Goal: Information Seeking & Learning: Find specific fact

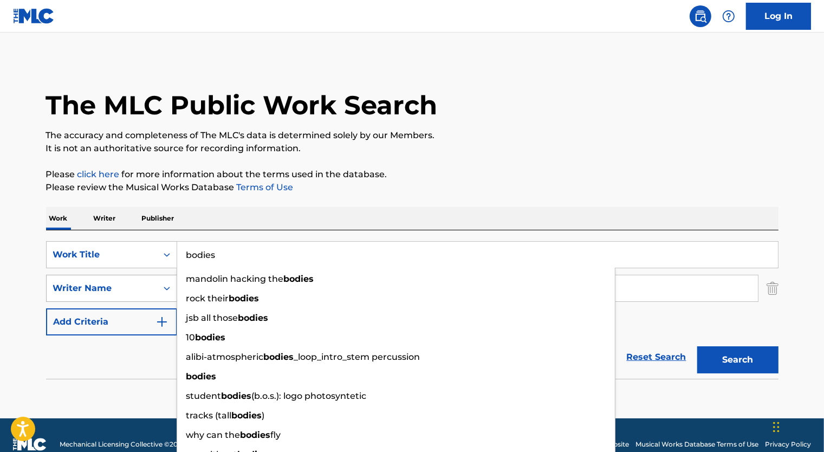
drag, startPoint x: 172, startPoint y: 275, endPoint x: 133, endPoint y: 280, distance: 38.9
click at [135, 280] on div "SearchWithCriteriae1a3a802-cb14-47c3-94ab-18032d1e4ea6 Work Title bodies mandol…" at bounding box center [412, 288] width 733 height 94
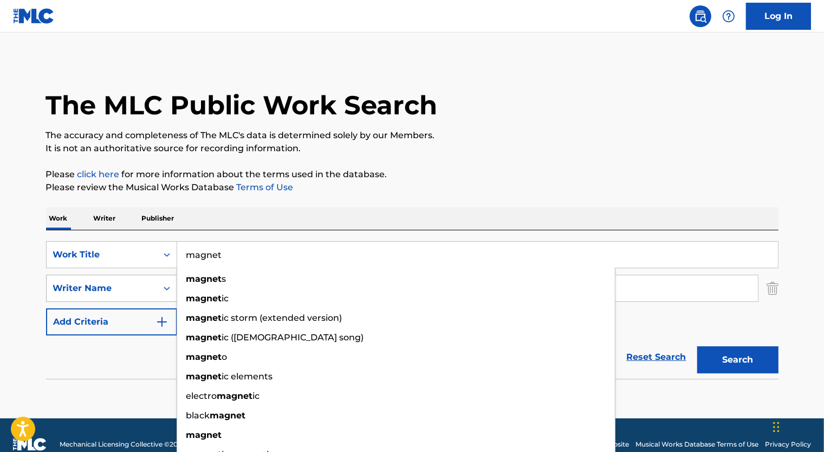
type input "magnet"
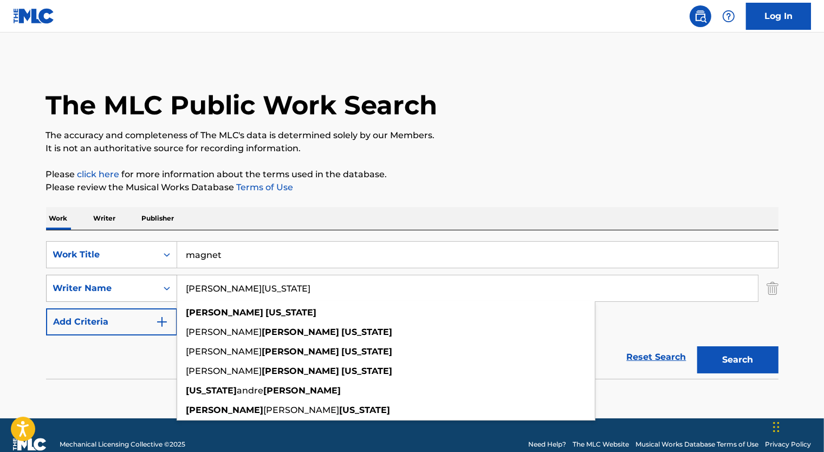
type input "[PERSON_NAME][US_STATE]"
click at [698, 346] on button "Search" at bounding box center [738, 359] width 81 height 27
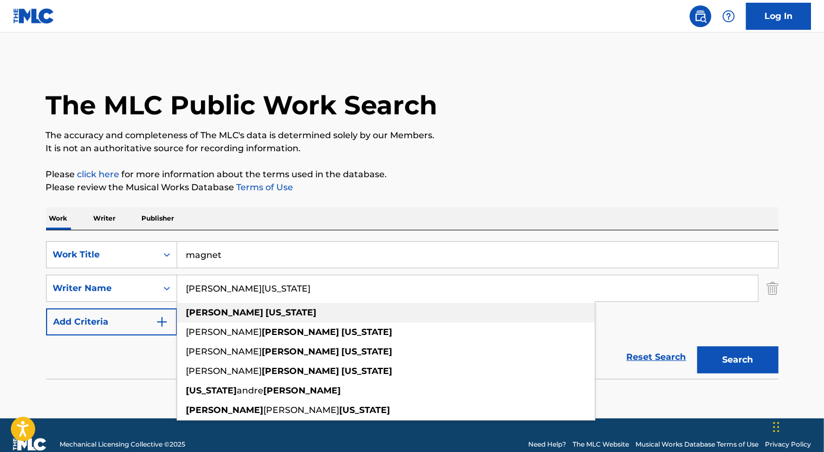
click at [321, 312] on div "[PERSON_NAME][US_STATE]" at bounding box center [386, 313] width 418 height 20
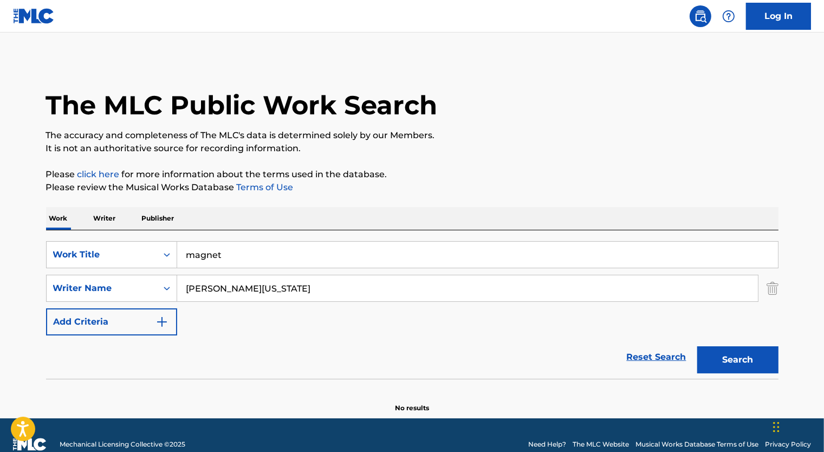
click at [112, 223] on p "Writer" at bounding box center [105, 218] width 29 height 23
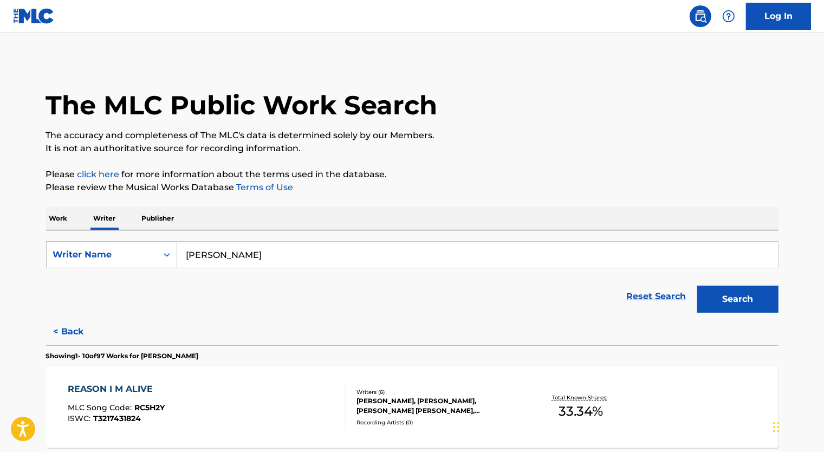
click at [231, 256] on input "[PERSON_NAME]" at bounding box center [477, 255] width 601 height 26
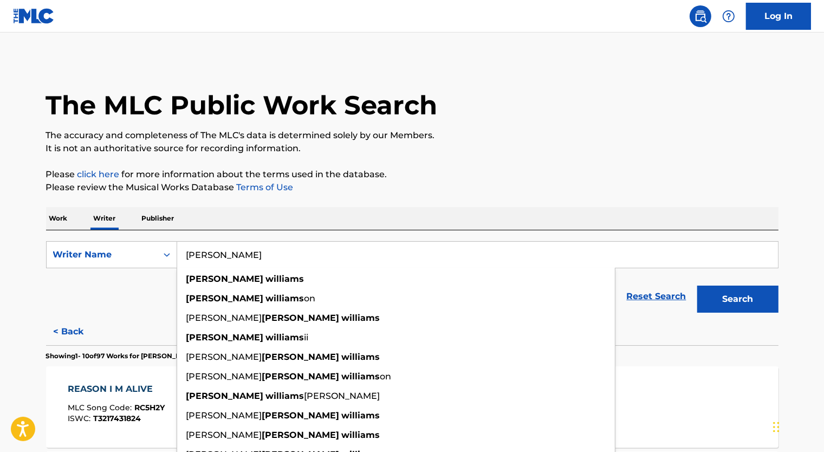
click at [231, 256] on input "[PERSON_NAME]" at bounding box center [477, 255] width 601 height 26
type input "[PERSON_NAME]"
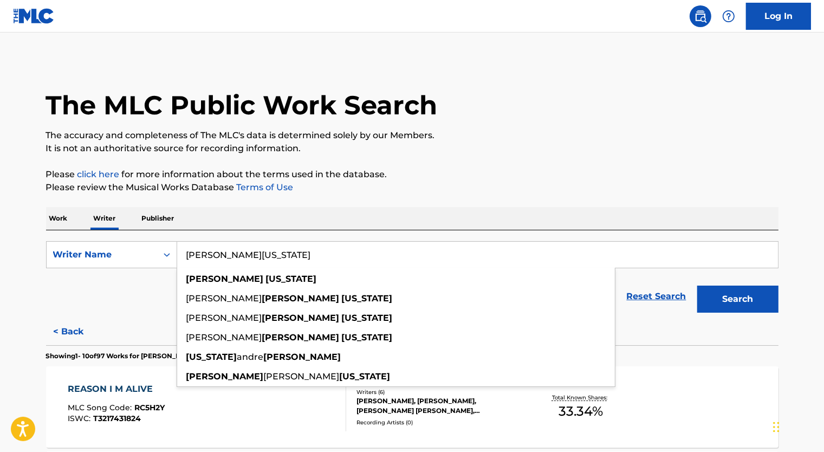
type input "[PERSON_NAME][US_STATE]"
click at [698, 286] on button "Search" at bounding box center [738, 299] width 81 height 27
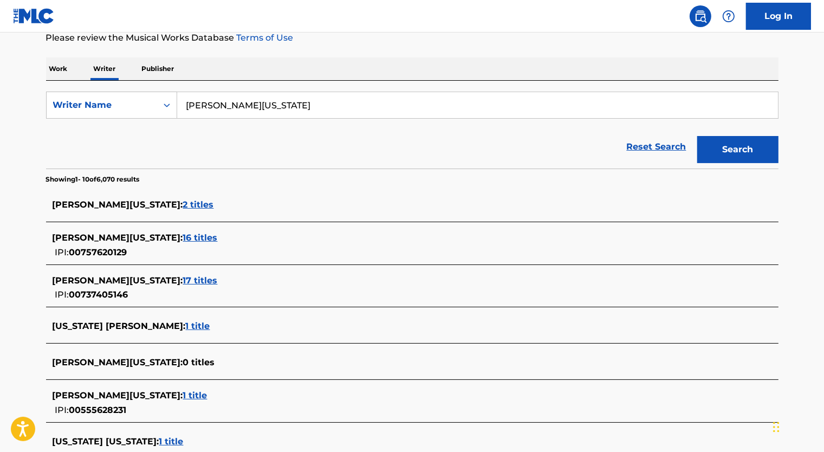
scroll to position [163, 0]
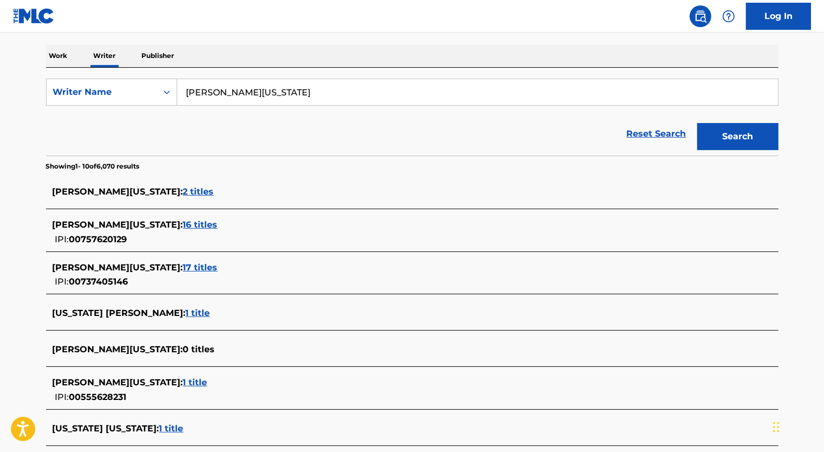
click at [185, 271] on span "17 titles" at bounding box center [200, 267] width 35 height 10
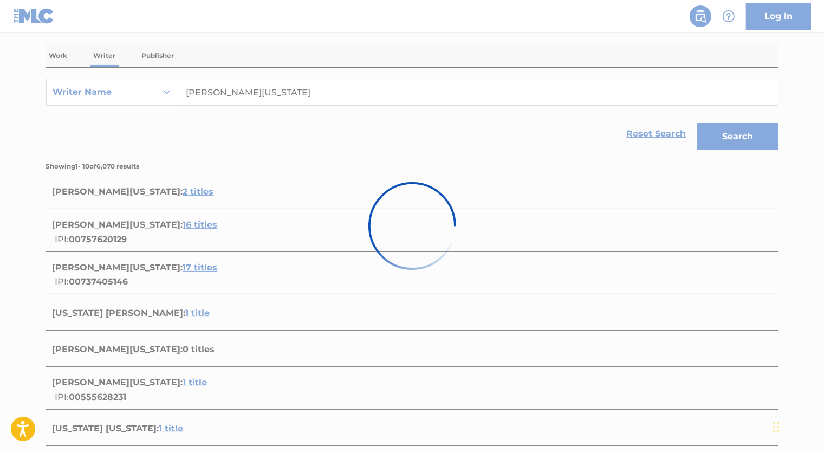
scroll to position [0, 0]
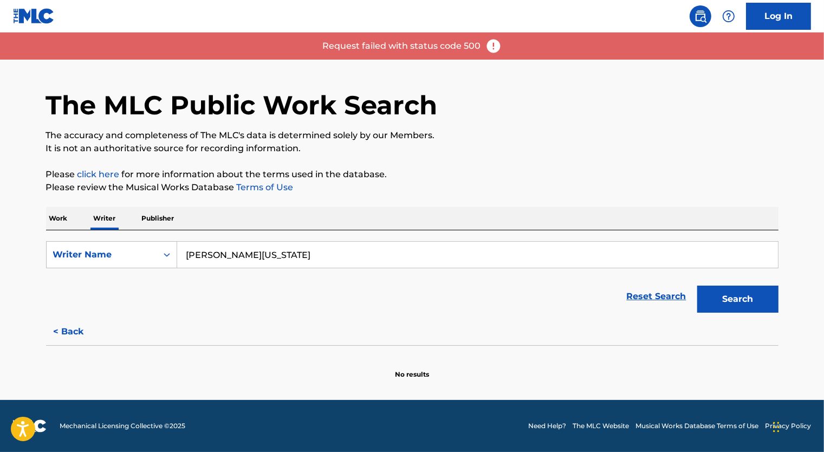
click at [58, 326] on button "< Back" at bounding box center [78, 331] width 65 height 27
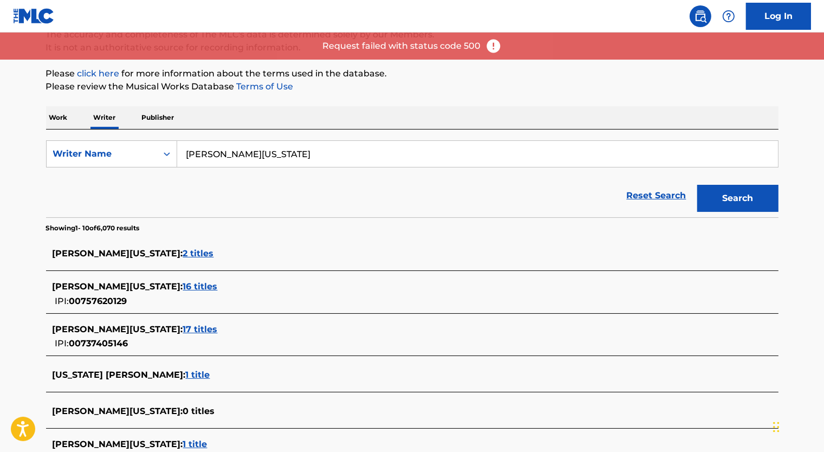
scroll to position [108, 0]
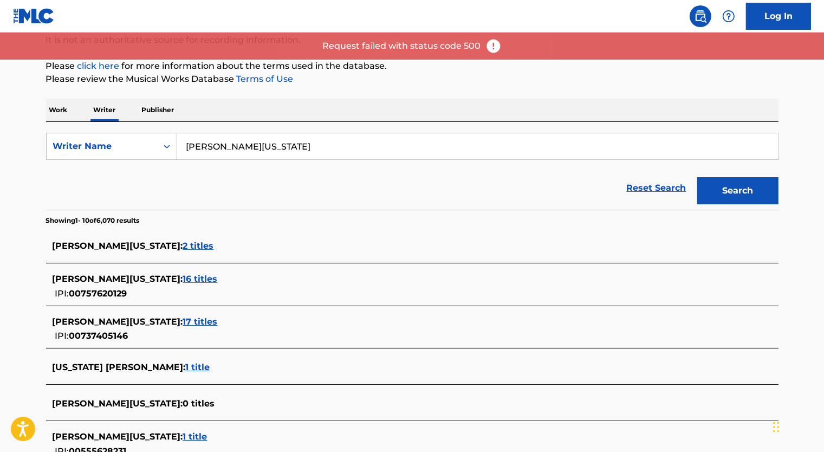
click at [186, 324] on span "17 titles" at bounding box center [200, 322] width 35 height 10
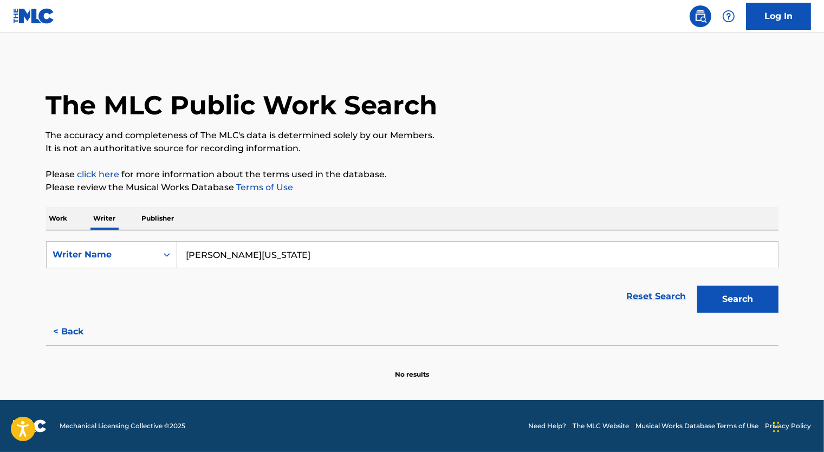
click at [84, 331] on button "< Back" at bounding box center [78, 331] width 65 height 27
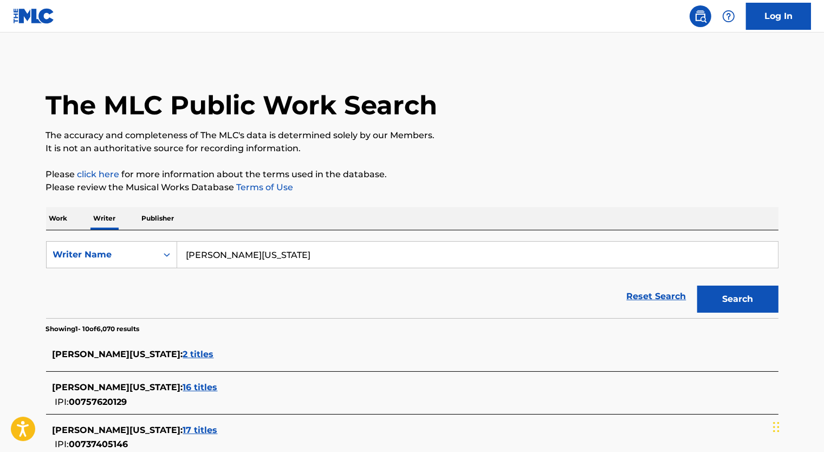
click at [183, 353] on span "2 titles" at bounding box center [198, 354] width 31 height 10
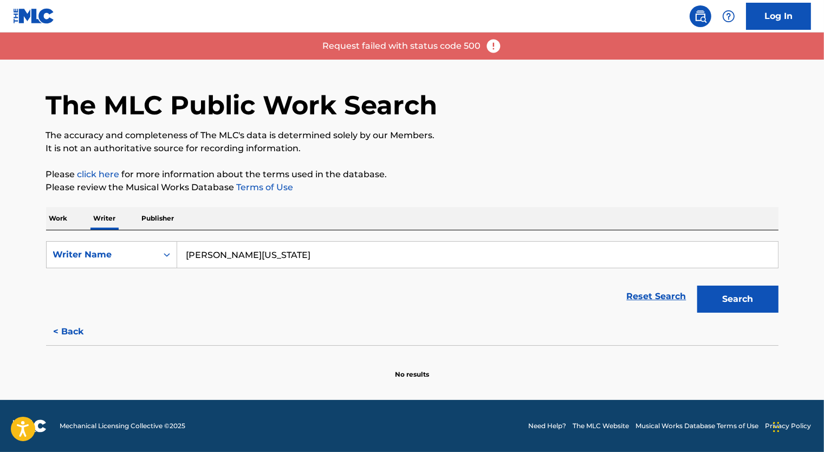
click at [85, 323] on button "< Back" at bounding box center [78, 331] width 65 height 27
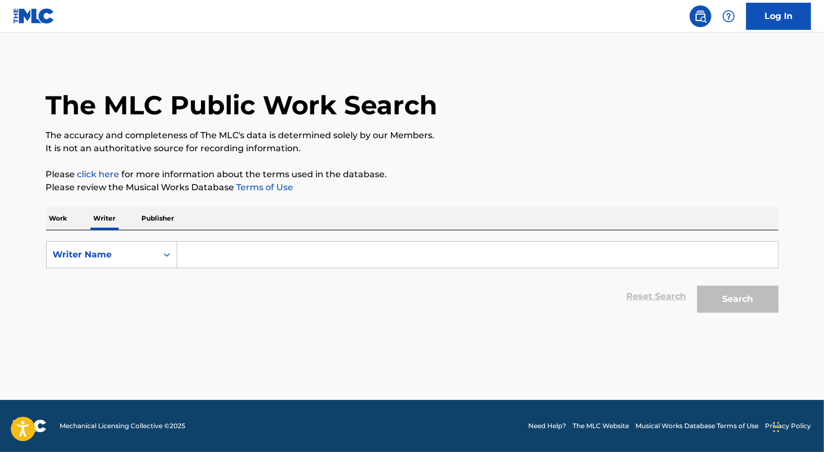
click at [209, 259] on input "Search Form" at bounding box center [477, 255] width 601 height 26
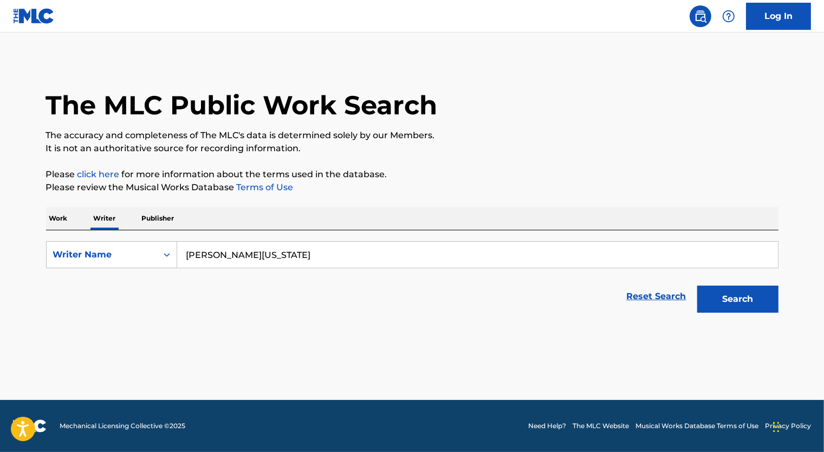
click at [698, 286] on button "Search" at bounding box center [738, 299] width 81 height 27
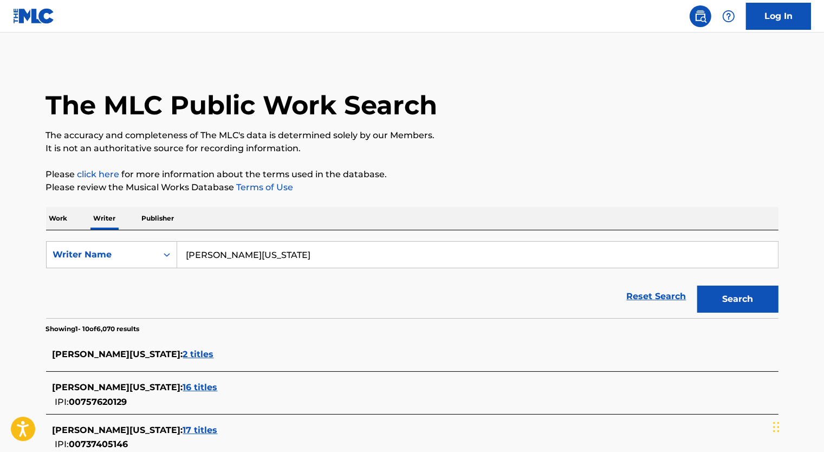
scroll to position [54, 0]
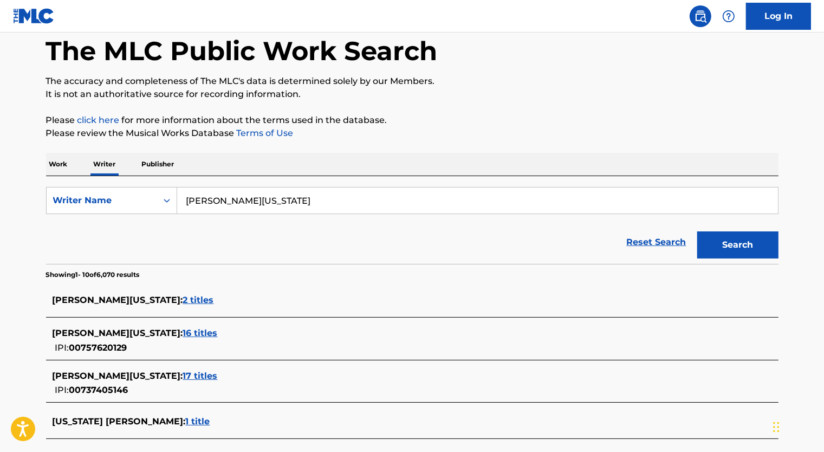
click at [191, 375] on span "17 titles" at bounding box center [200, 376] width 35 height 10
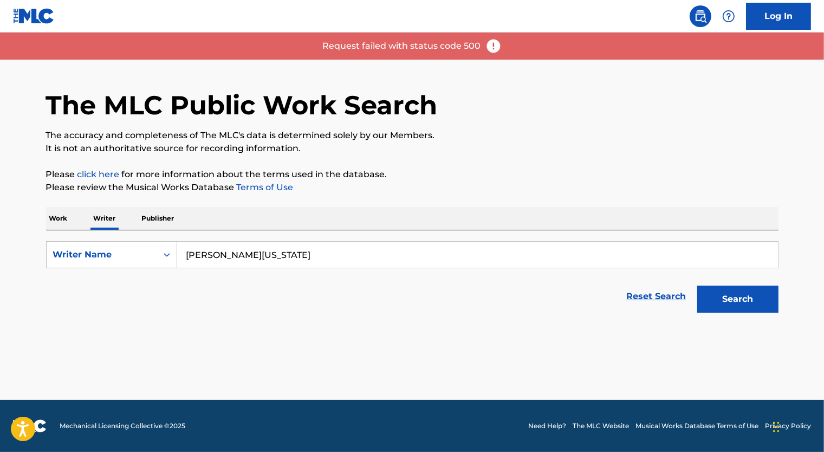
scroll to position [0, 0]
click at [257, 251] on input "[PERSON_NAME][US_STATE]" at bounding box center [477, 255] width 601 height 26
click at [256, 251] on input "[PERSON_NAME][US_STATE]" at bounding box center [477, 255] width 601 height 26
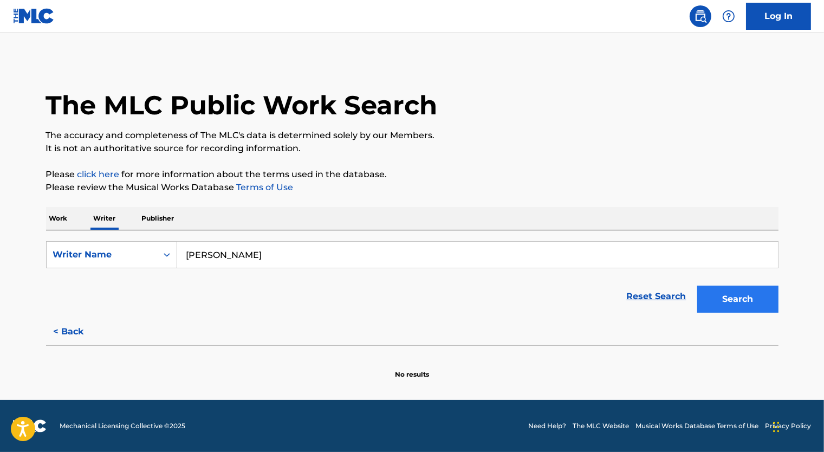
type input "luke combs"
click at [748, 307] on button "Search" at bounding box center [738, 299] width 81 height 27
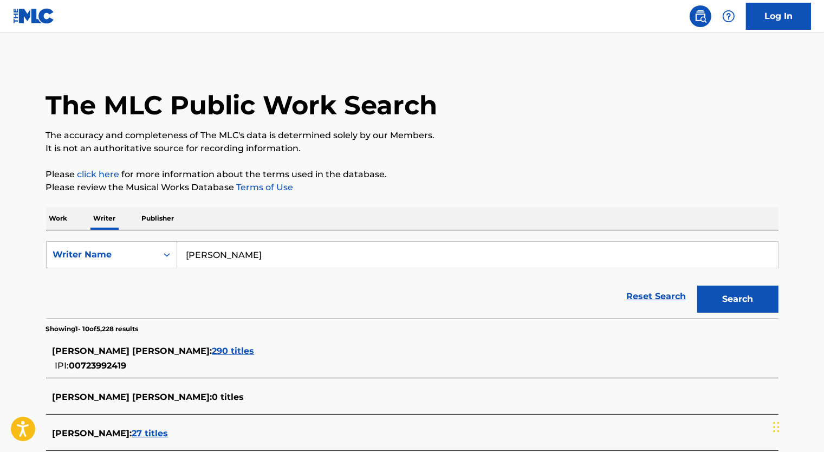
click at [212, 353] on span "290 titles" at bounding box center [233, 351] width 42 height 10
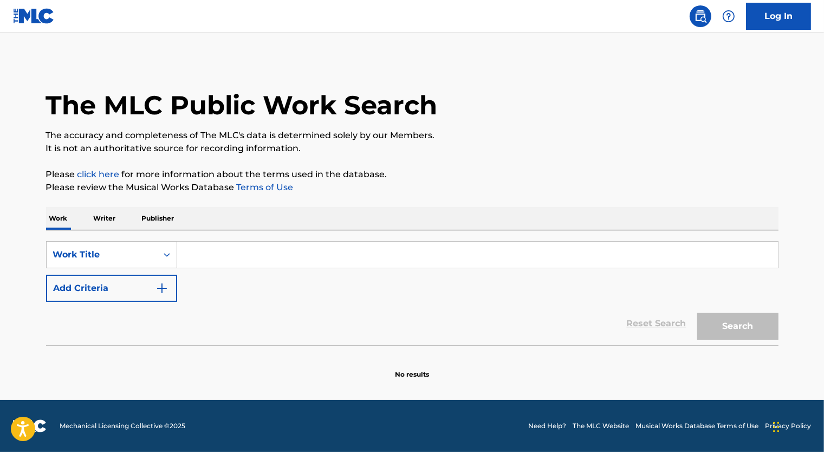
click at [108, 217] on p "Writer" at bounding box center [105, 218] width 29 height 23
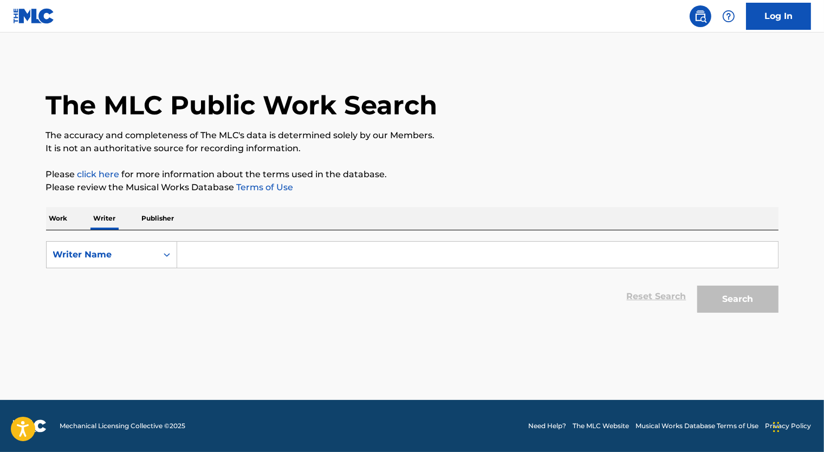
click at [225, 247] on input "Search Form" at bounding box center [477, 255] width 601 height 26
type input "[PERSON_NAME][US_STATE]"
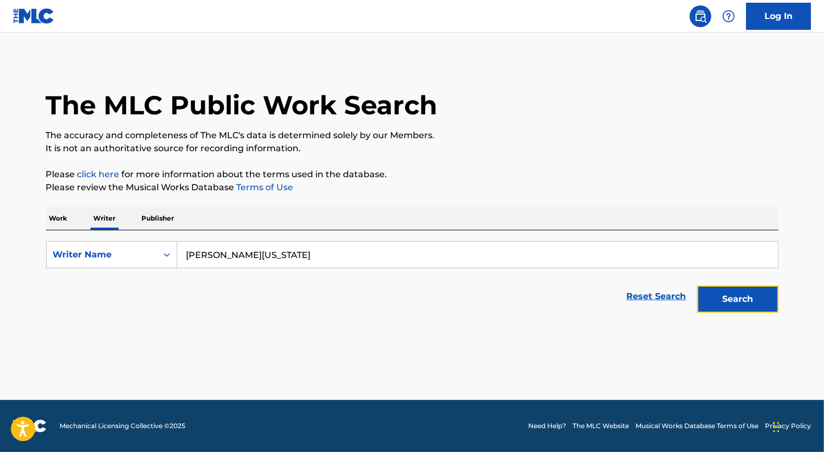
click at [698, 286] on button "Search" at bounding box center [738, 299] width 81 height 27
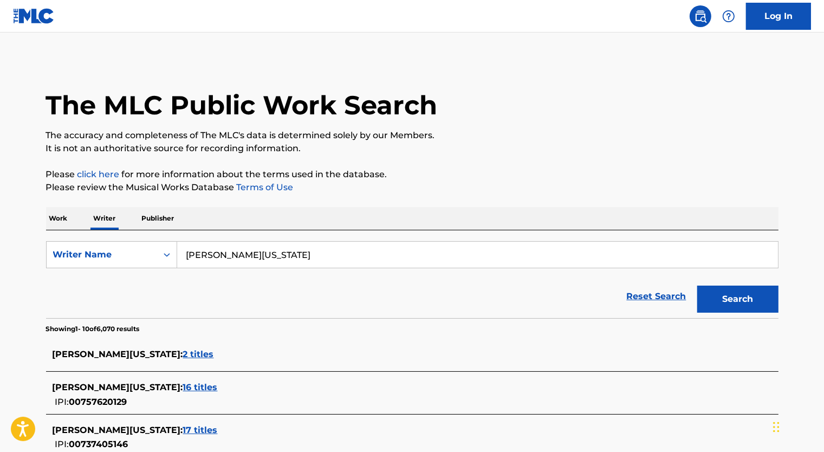
click at [184, 431] on span "17 titles" at bounding box center [200, 430] width 35 height 10
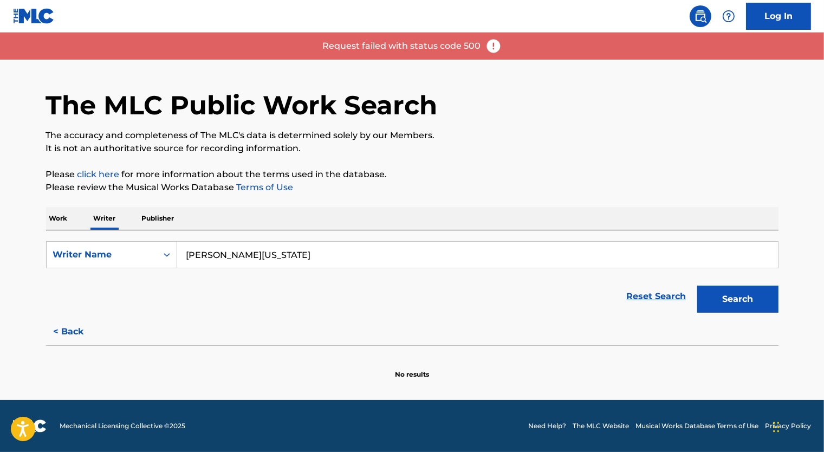
click at [489, 49] on img at bounding box center [494, 46] width 16 height 16
